Goal: Transaction & Acquisition: Book appointment/travel/reservation

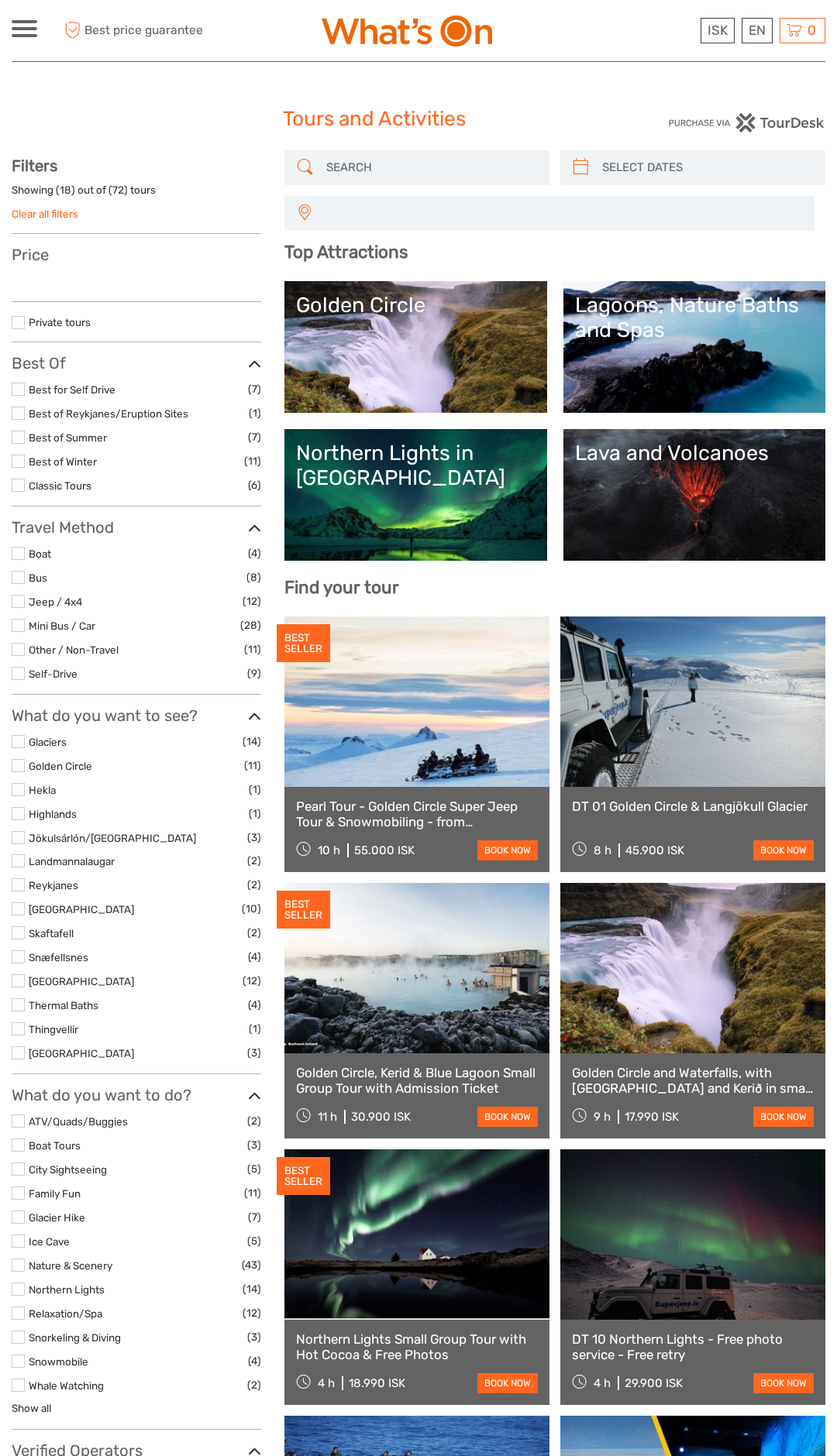
select select
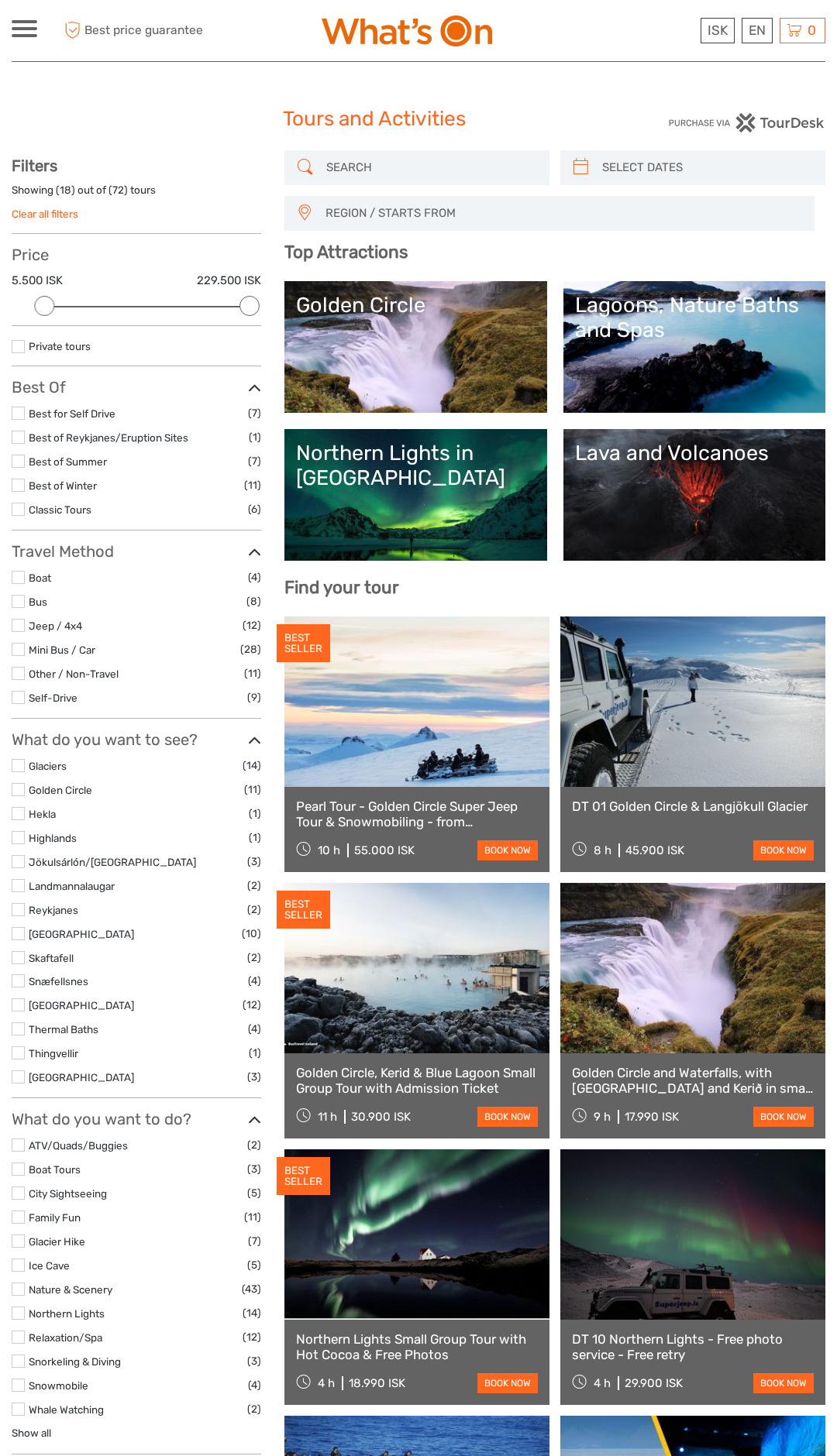
click at [409, 996] on link at bounding box center [417, 968] width 265 height 171
